Goal: Task Accomplishment & Management: Manage account settings

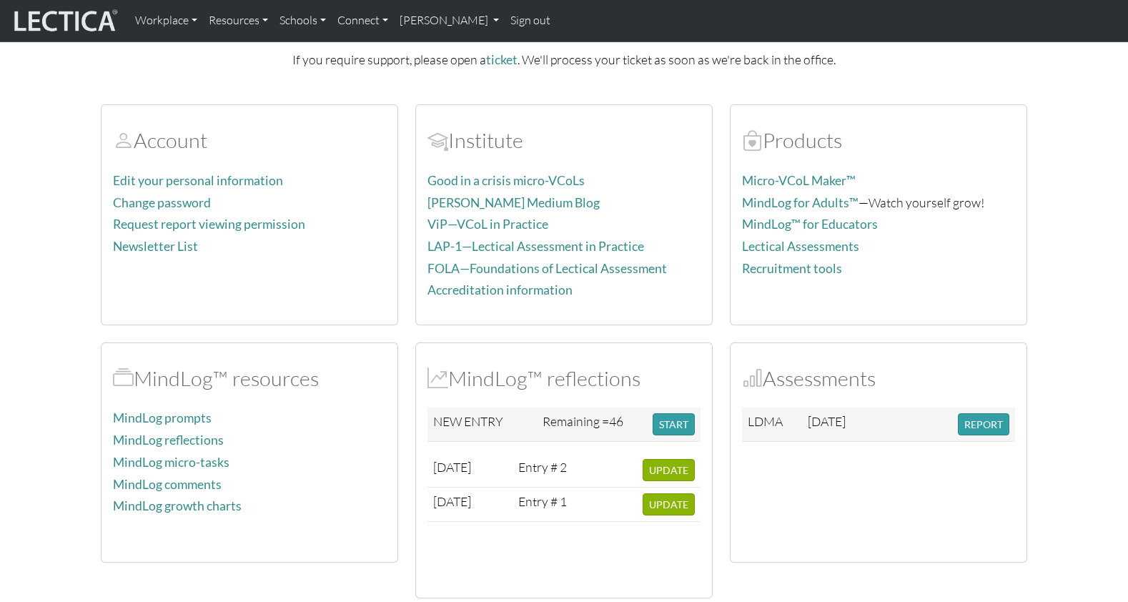
scroll to position [109, 0]
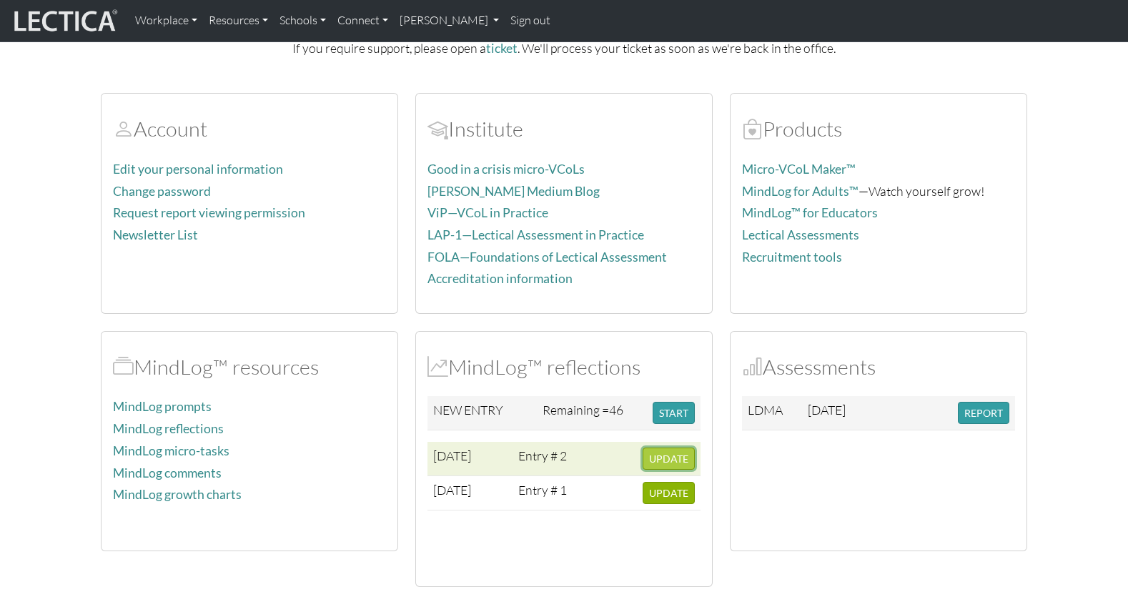
click at [667, 453] on span "UPDATE" at bounding box center [668, 459] width 39 height 12
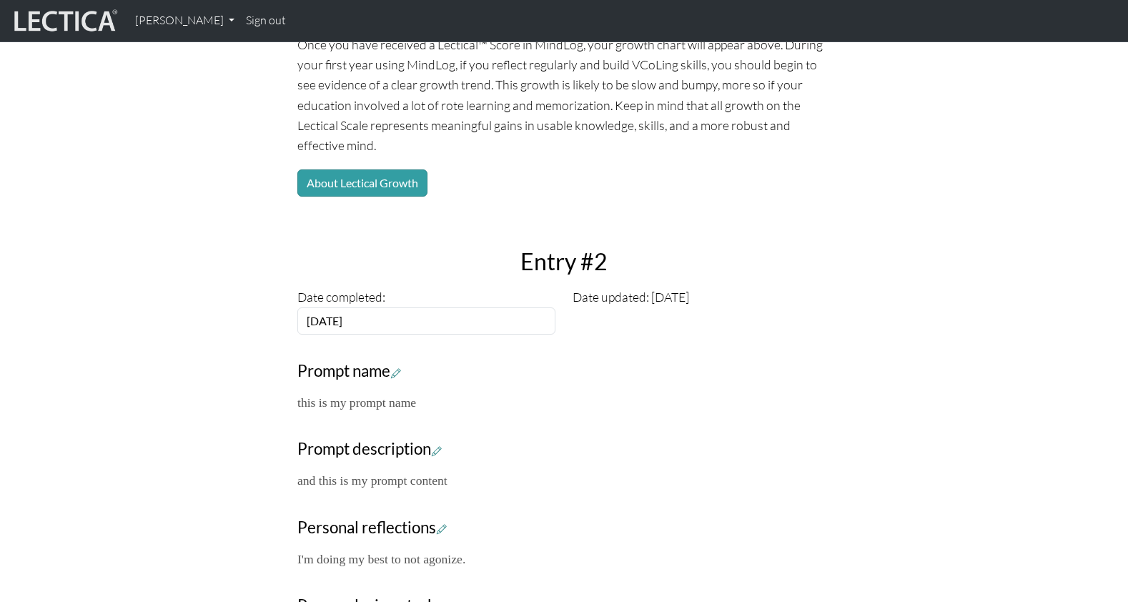
scroll to position [219, 0]
click at [345, 392] on p "this is my prompt name" at bounding box center [563, 402] width 533 height 20
click at [392, 366] on icon at bounding box center [396, 372] width 10 height 12
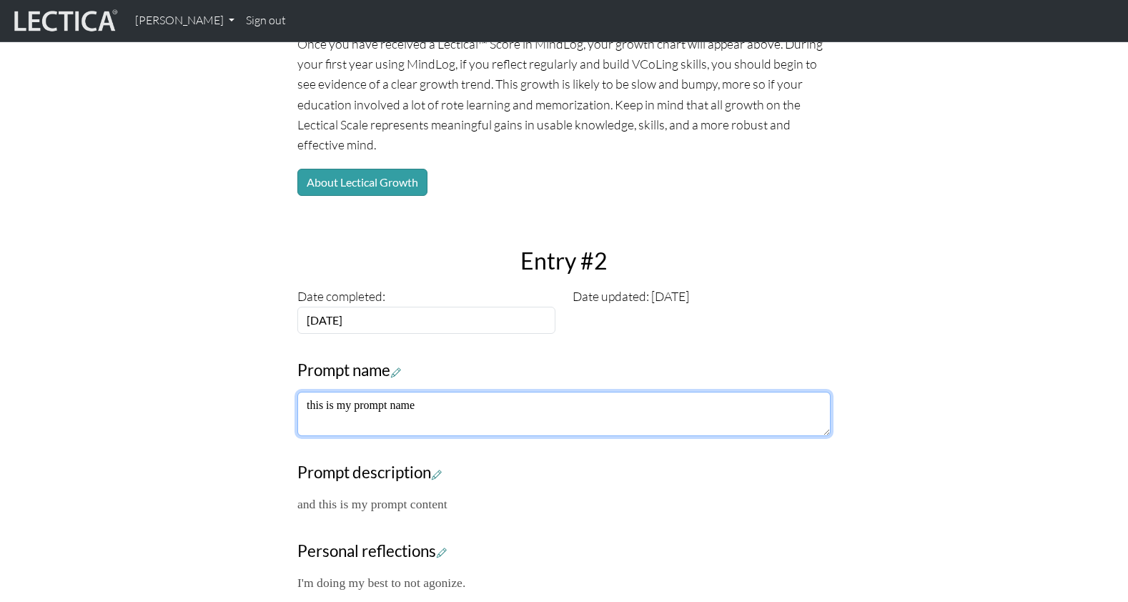
click at [327, 392] on textarea "this is my prompt name" at bounding box center [563, 414] width 533 height 44
drag, startPoint x: 303, startPoint y: 349, endPoint x: 433, endPoint y: 347, distance: 130.1
click at [433, 392] on textarea "this is my prompt name" at bounding box center [563, 414] width 533 height 44
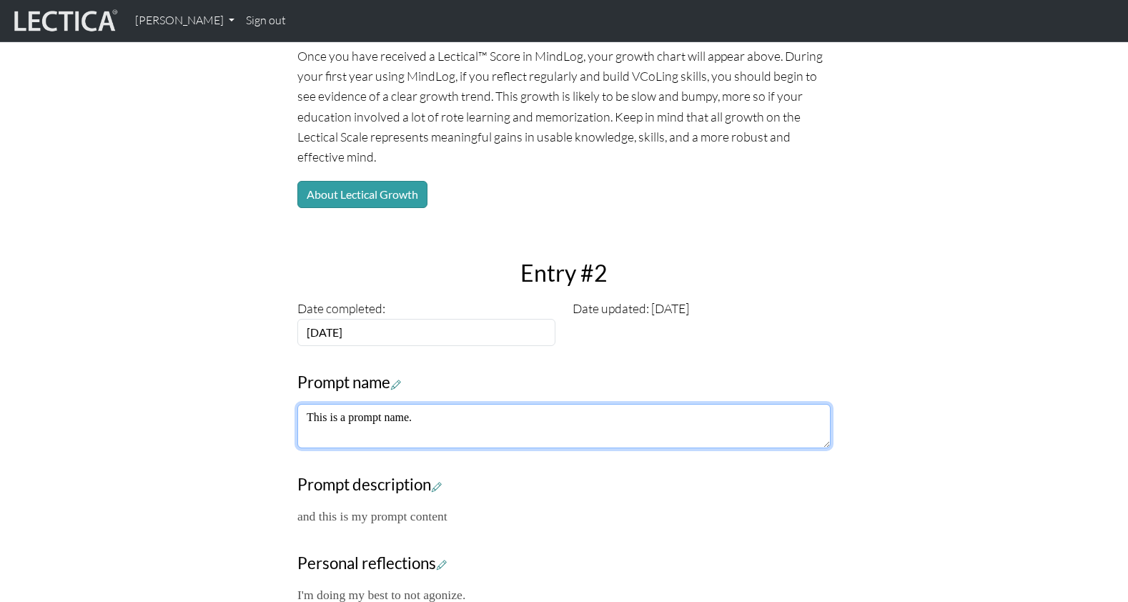
type textarea "This is a prompt name."
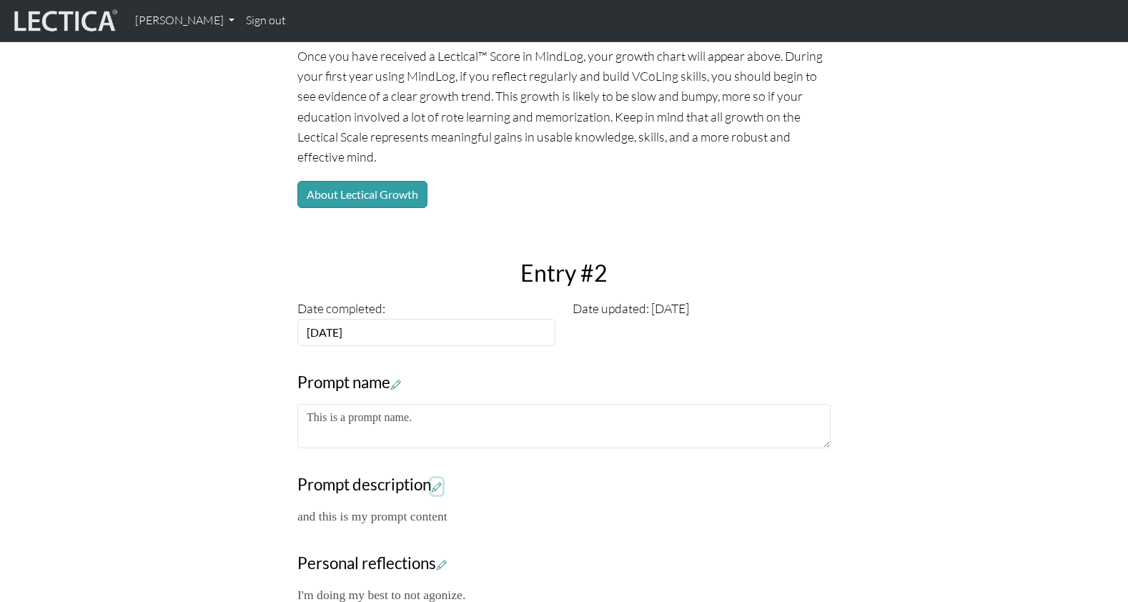
click at [432, 480] on icon at bounding box center [437, 486] width 10 height 12
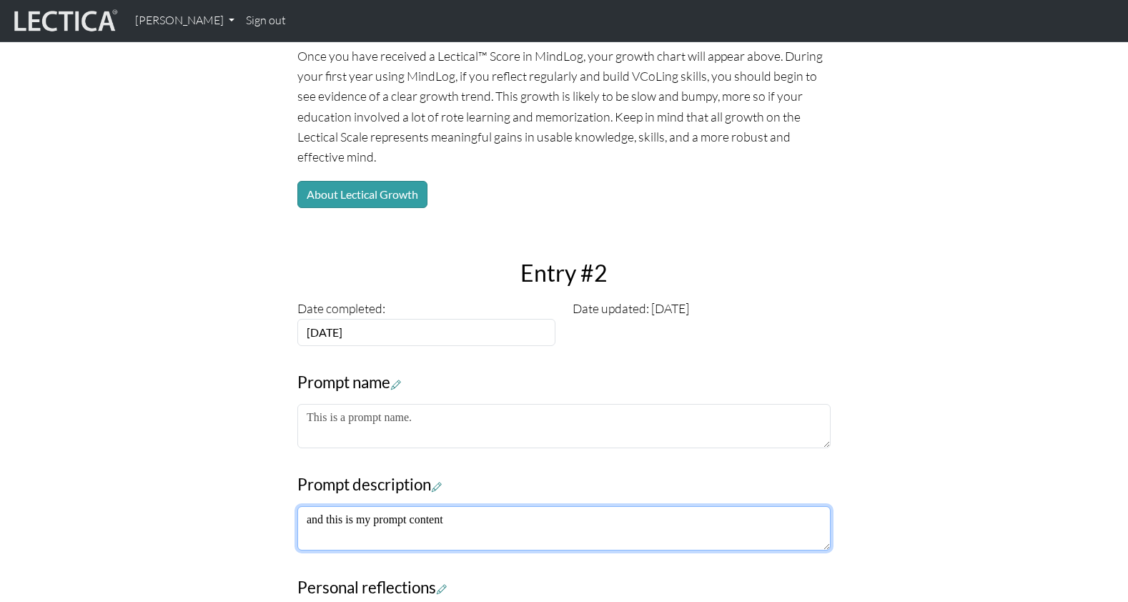
click at [316, 506] on textarea "and this is my prompt content" at bounding box center [563, 528] width 533 height 44
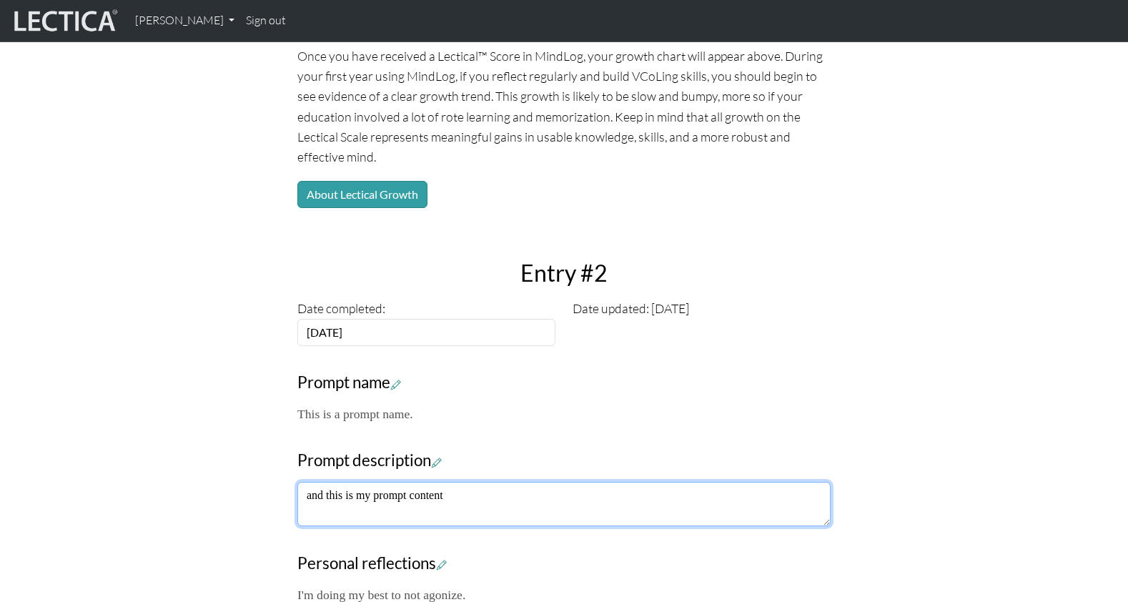
drag, startPoint x: 474, startPoint y: 438, endPoint x: 248, endPoint y: 429, distance: 226.1
click at [248, 429] on div "Your growth chart Once you have received a Lectical™ Score in MindLog, your gro…" at bounding box center [564, 361] width 944 height 821
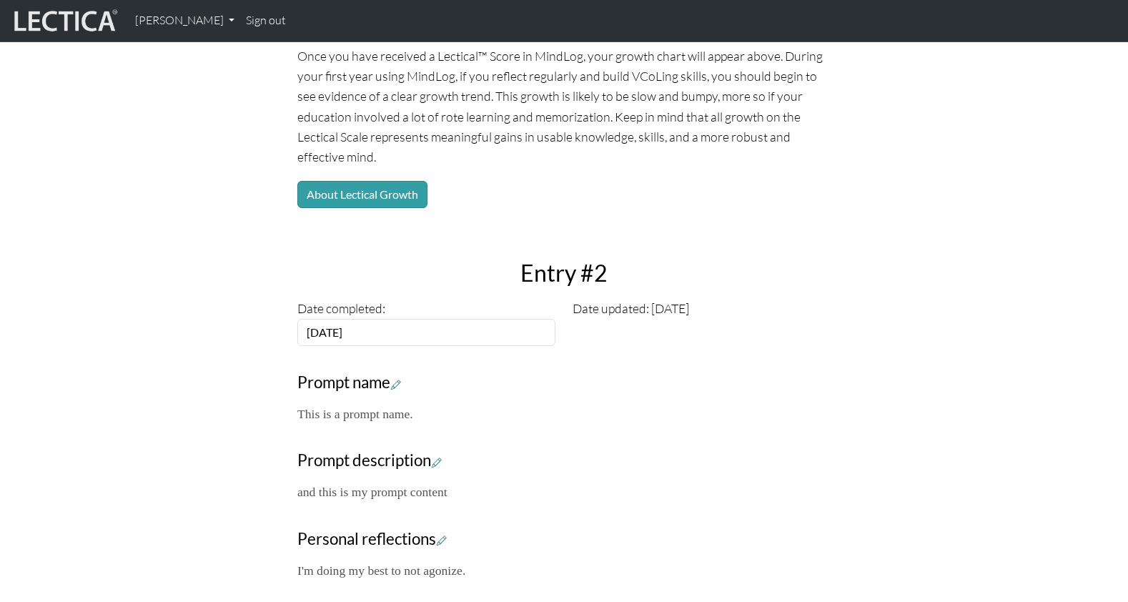
click at [530, 404] on p "This is a prompt name." at bounding box center [563, 414] width 533 height 20
click at [202, 416] on div "Your growth chart Once you have received a Lectical™ Score in MindLog, your gro…" at bounding box center [564, 350] width 944 height 798
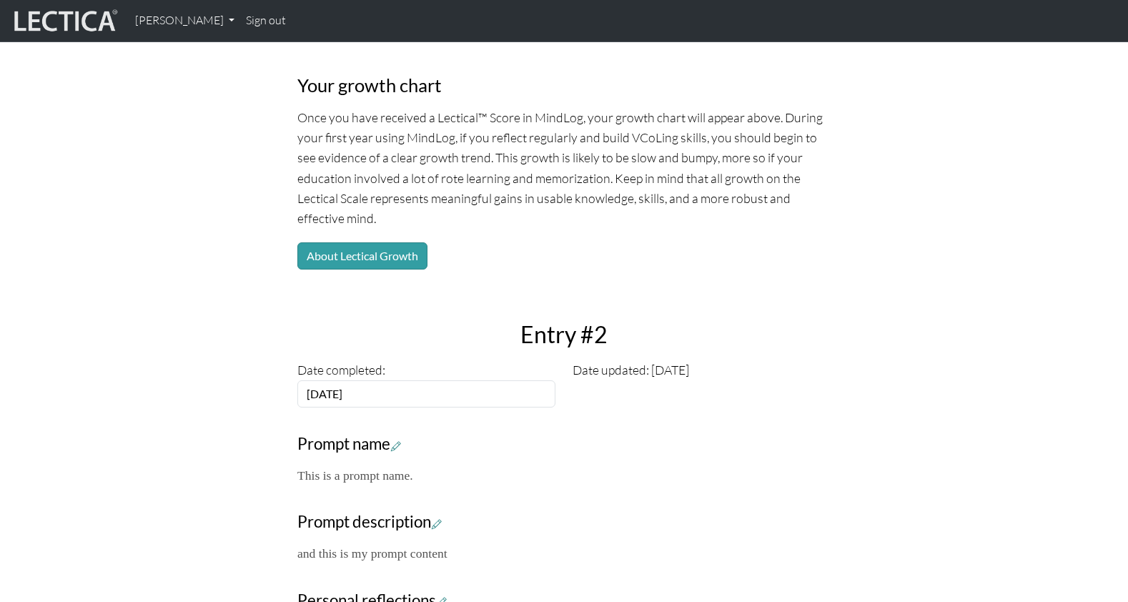
scroll to position [0, 0]
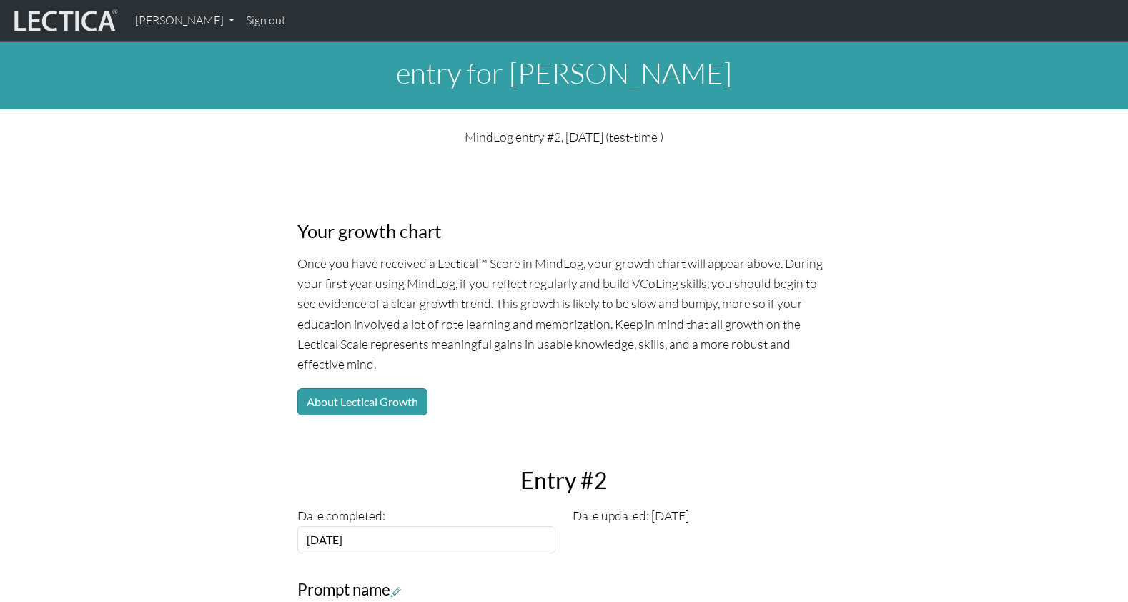
click at [251, 21] on link "Sign out" at bounding box center [265, 21] width 51 height 30
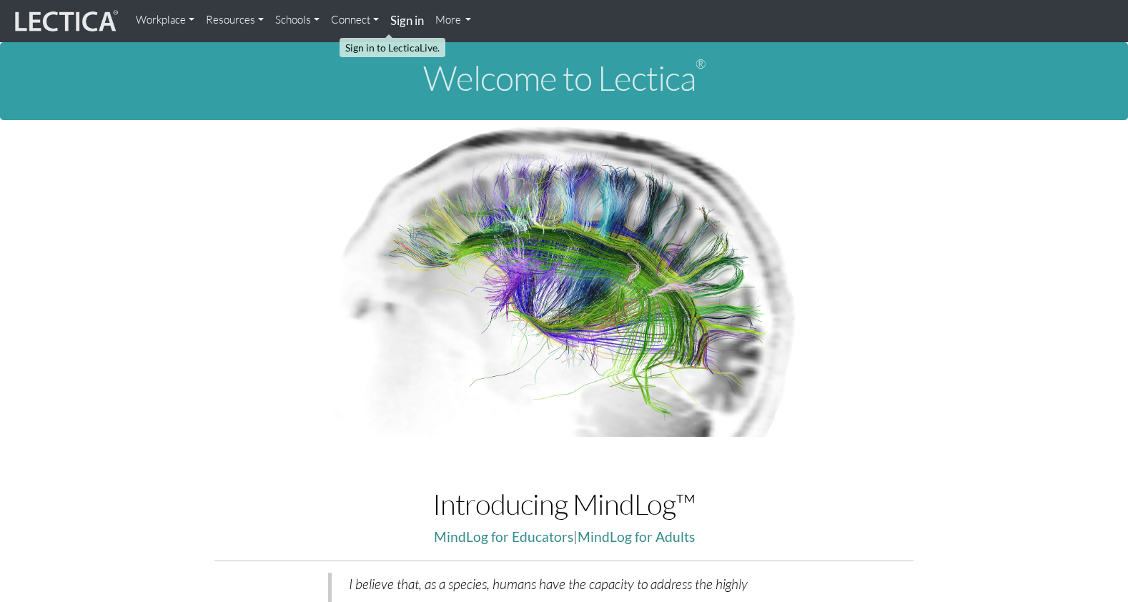
click at [390, 19] on strong "Sign in" at bounding box center [407, 20] width 34 height 15
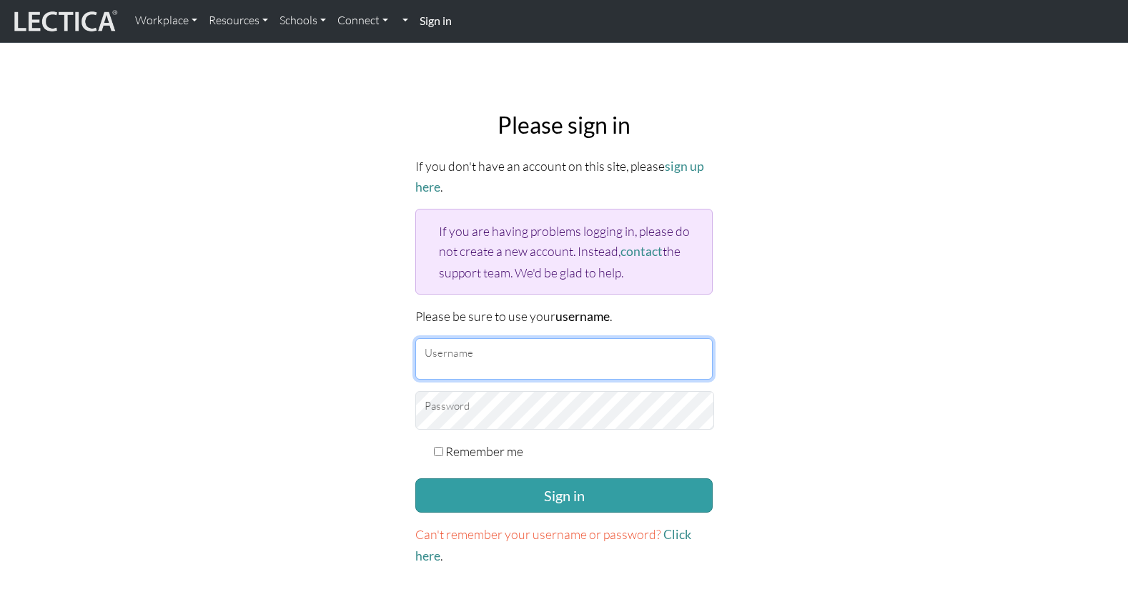
click at [456, 338] on input "Username" at bounding box center [563, 358] width 297 height 41
type input "theodawson"
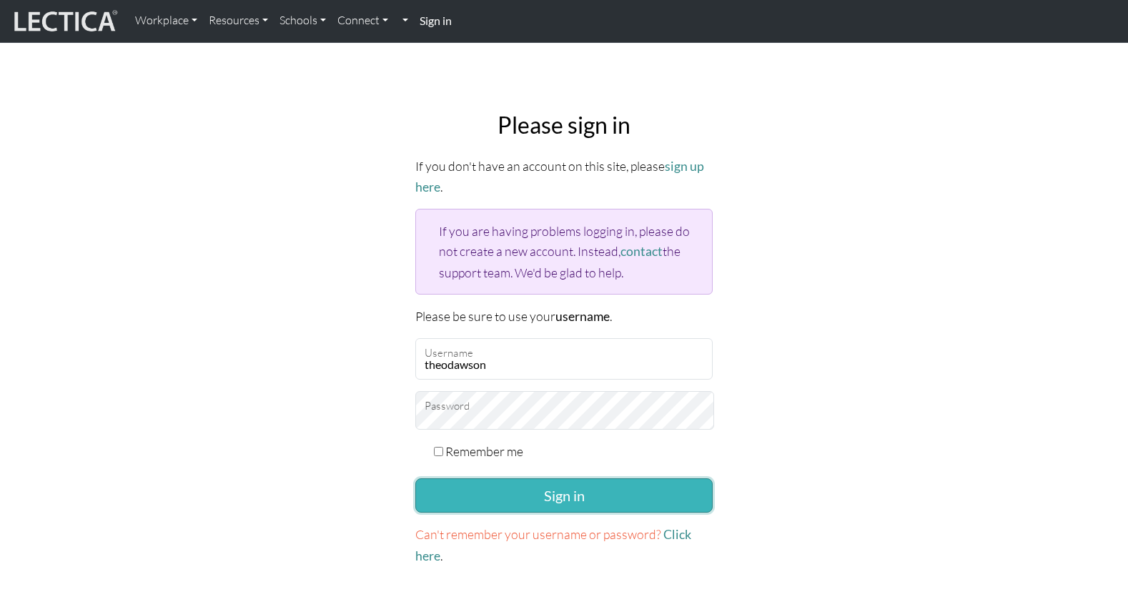
click at [548, 478] on button "Sign in" at bounding box center [563, 495] width 297 height 34
